Goal: Information Seeking & Learning: Learn about a topic

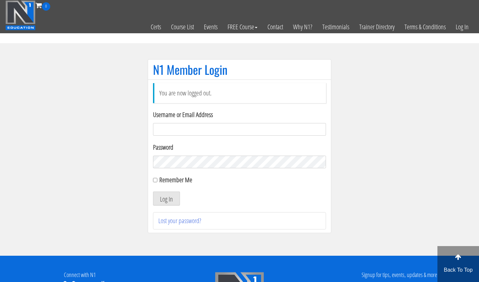
type input "m.lopez0288@gmail.com"
click at [166, 199] on button "Log In" at bounding box center [166, 199] width 27 height 14
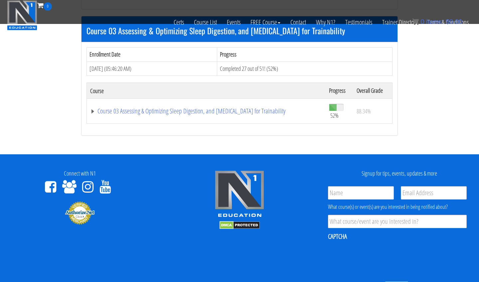
scroll to position [415, 0]
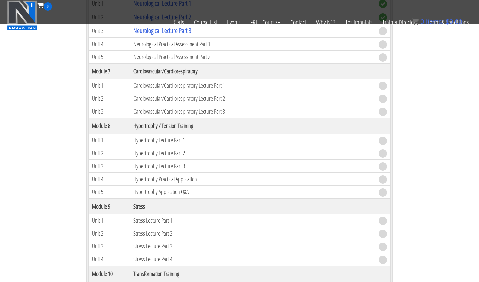
scroll to position [914, 0]
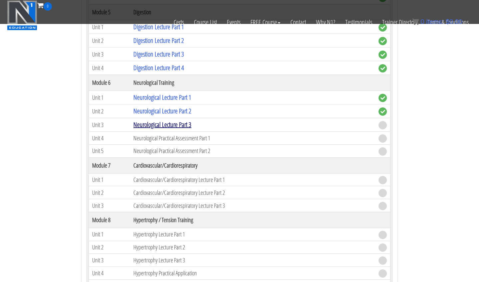
click at [156, 121] on link "Neurological Lecture Part 3" at bounding box center [162, 124] width 58 height 9
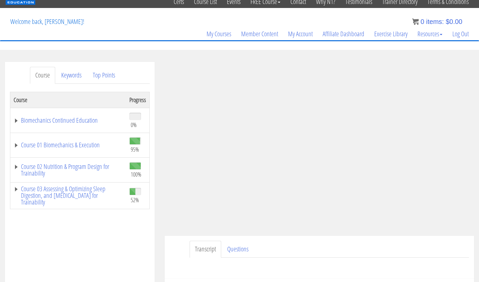
scroll to position [29, 0]
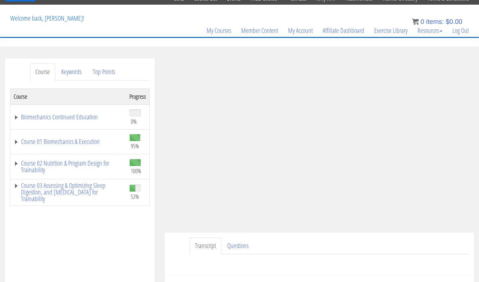
click at [421, 249] on ul "Transcript Questions" at bounding box center [329, 245] width 279 height 17
click at [94, 187] on link "Course 03 Assessing & Optimizing Sleep Digestion, and [MEDICAL_DATA] for Traina…" at bounding box center [68, 192] width 109 height 20
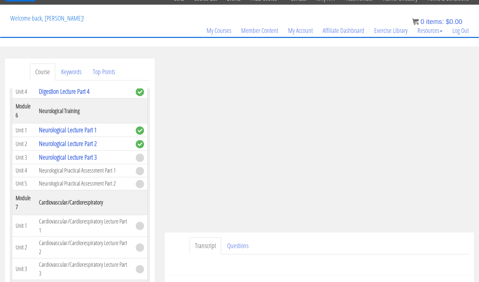
scroll to position [635, 0]
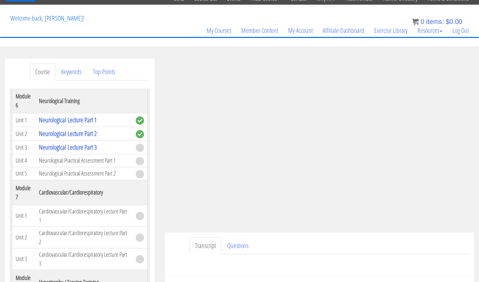
click at [412, 236] on div "Transcript Questions Name First Last Email *" at bounding box center [319, 253] width 309 height 43
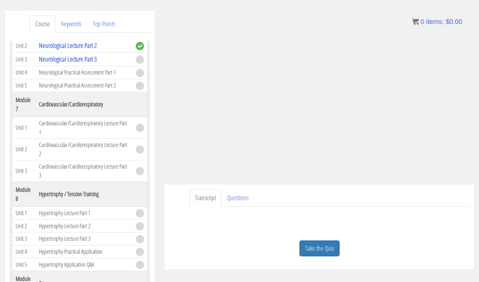
scroll to position [77, 0]
click at [325, 253] on link "Take the Quiz" at bounding box center [319, 248] width 40 height 16
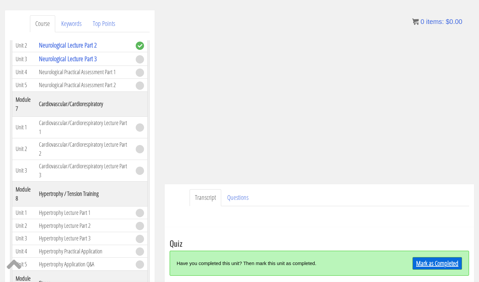
click at [419, 261] on link "Mark as Completed" at bounding box center [437, 263] width 50 height 13
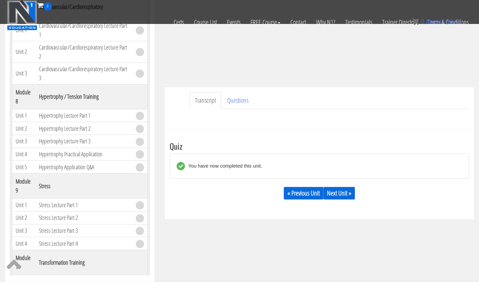
scroll to position [141, 0]
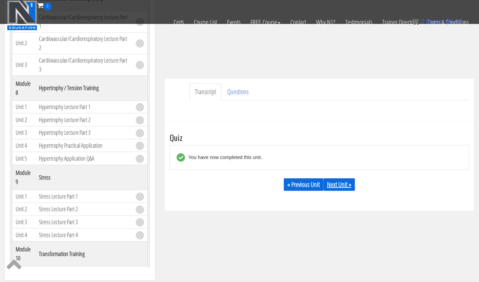
click at [338, 183] on link "Next Unit »" at bounding box center [339, 184] width 32 height 13
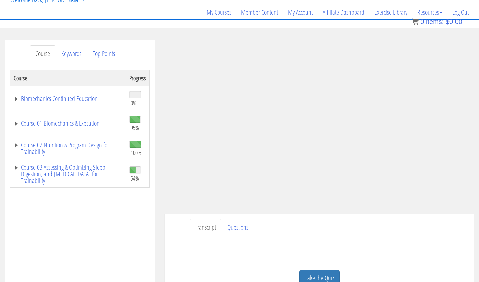
scroll to position [47, 0]
click at [85, 174] on link "Course 03 Assessing & Optimizing Sleep Digestion, and [MEDICAL_DATA] for Traina…" at bounding box center [68, 174] width 109 height 20
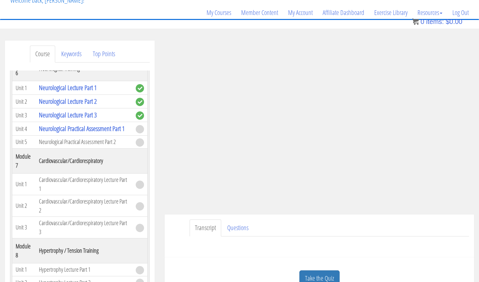
scroll to position [648, 0]
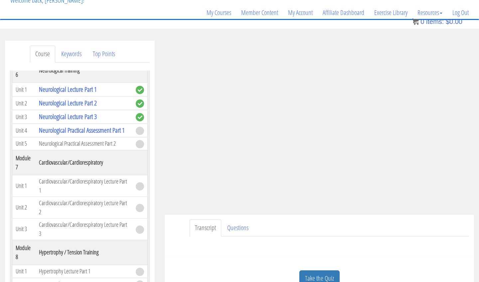
click at [412, 234] on ul "Transcript Questions" at bounding box center [329, 228] width 279 height 17
click at [390, 222] on ul "Transcript Questions" at bounding box center [329, 228] width 279 height 17
click at [405, 245] on div "Name First Last Email Unit Questions * Submit" at bounding box center [319, 244] width 299 height 16
click at [431, 231] on ul "Transcript Questions" at bounding box center [329, 228] width 279 height 17
click at [324, 279] on link "Take the Quiz" at bounding box center [319, 278] width 40 height 16
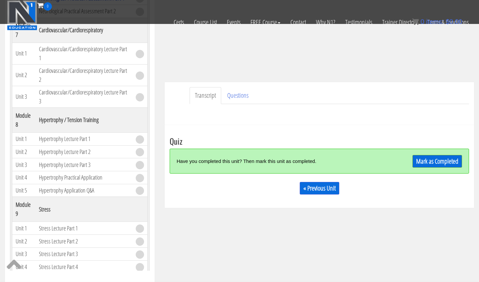
scroll to position [142, 0]
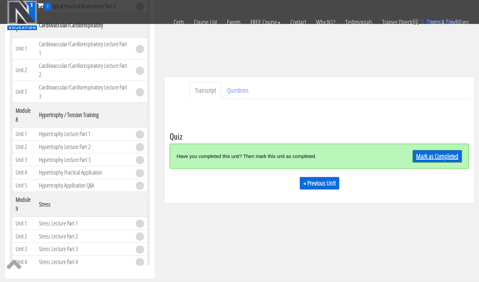
click at [416, 160] on link "Mark as Completed" at bounding box center [437, 156] width 50 height 13
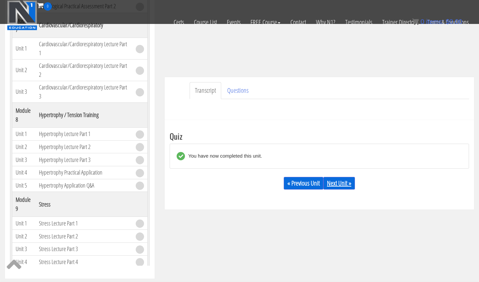
click at [346, 186] on link "Next Unit »" at bounding box center [339, 183] width 32 height 13
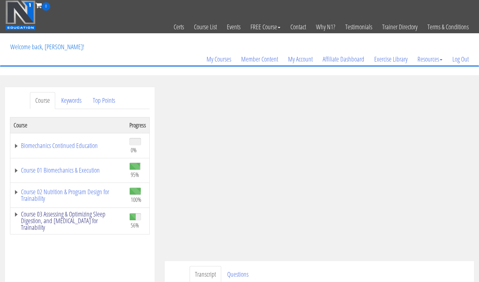
click at [55, 214] on link "Course 03 Assessing & Optimizing Sleep Digestion, and Stress Management for Tra…" at bounding box center [68, 221] width 109 height 20
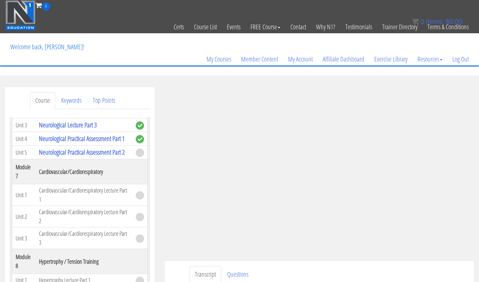
scroll to position [639, 0]
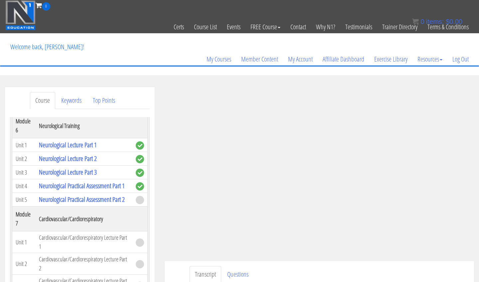
click at [422, 270] on ul "Transcript Questions" at bounding box center [329, 274] width 279 height 17
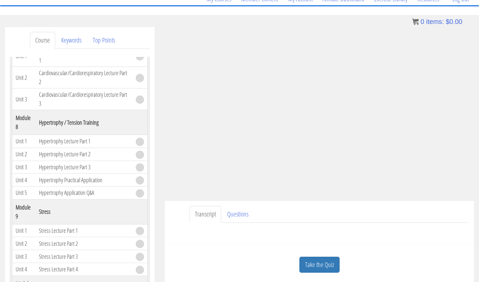
scroll to position [65, 0]
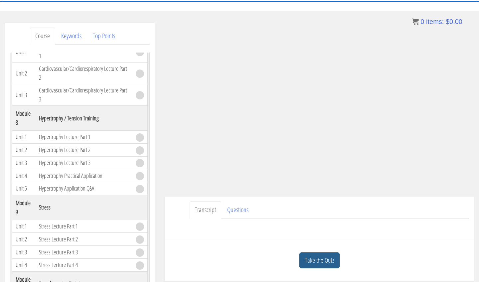
click at [312, 259] on link "Take the Quiz" at bounding box center [319, 260] width 40 height 16
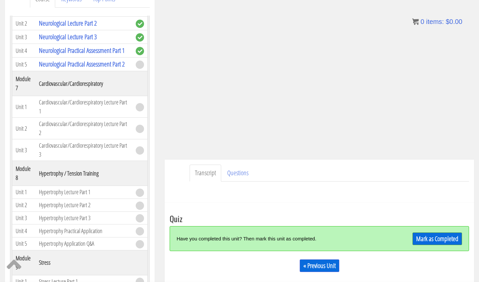
scroll to position [101, 0]
click at [438, 239] on link "Mark as Completed" at bounding box center [437, 239] width 50 height 13
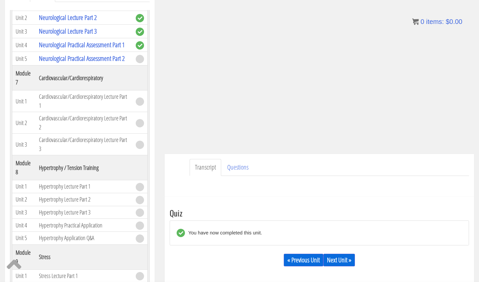
scroll to position [115, 0]
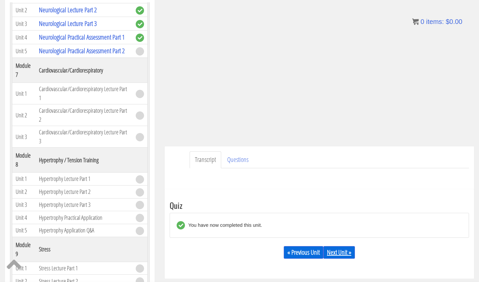
click at [347, 257] on link "Next Unit »" at bounding box center [339, 252] width 32 height 13
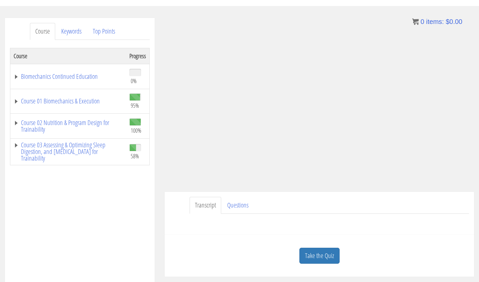
scroll to position [69, 0]
click at [82, 145] on link "Course 03 Assessing & Optimizing Sleep Digestion, and Stress Management for Tra…" at bounding box center [68, 152] width 109 height 20
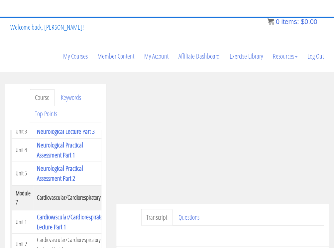
scroll to position [49, 0]
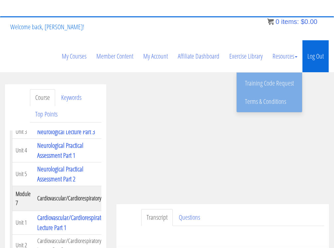
click at [311, 56] on link "Log Out" at bounding box center [316, 56] width 26 height 32
